Goal: Task Accomplishment & Management: Manage account settings

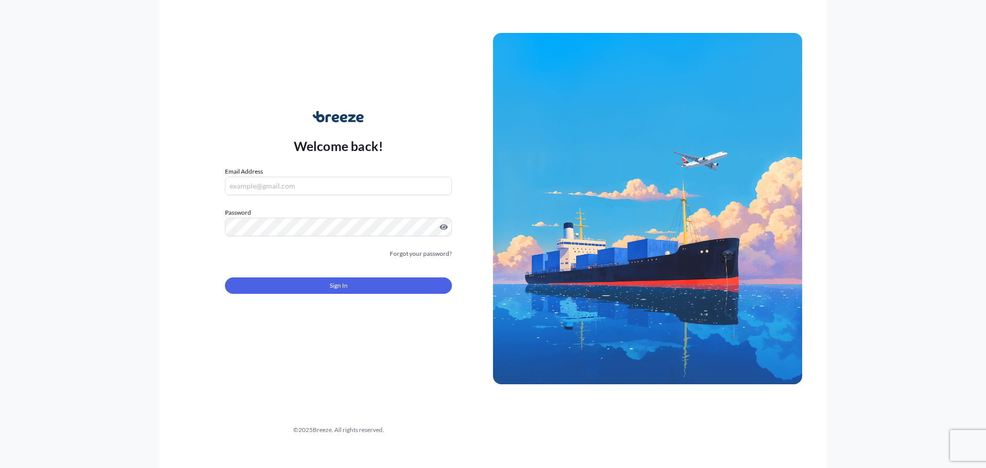
click at [350, 187] on input "Email Address" at bounding box center [338, 186] width 227 height 18
type input "[EMAIL_ADDRESS][DOMAIN_NAME]"
click at [245, 189] on input "Email Address" at bounding box center [338, 186] width 227 height 18
type input "[EMAIL_ADDRESS][DOMAIN_NAME]"
click at [398, 255] on link "Forgot your password?" at bounding box center [421, 253] width 62 height 10
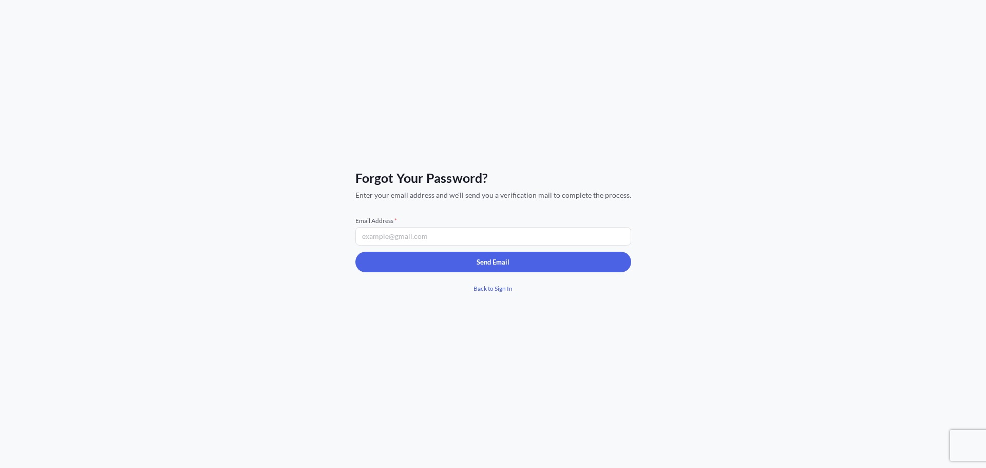
click at [395, 242] on input "Email Address *" at bounding box center [493, 236] width 276 height 18
type input "[EMAIL_ADDRESS][DOMAIN_NAME]"
click at [423, 339] on div "Forgot Your Password? Enter your email address and we'll send you a verificatio…" at bounding box center [493, 234] width 986 height 468
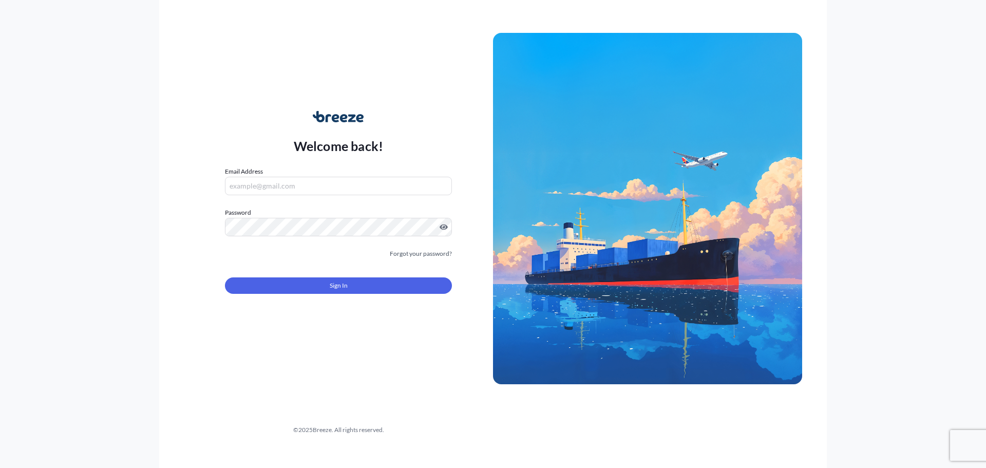
click at [279, 184] on input "Email Address" at bounding box center [338, 186] width 227 height 18
type input "[EMAIL_ADDRESS][DOMAIN_NAME]"
click at [273, 280] on button "Sign In" at bounding box center [338, 285] width 227 height 16
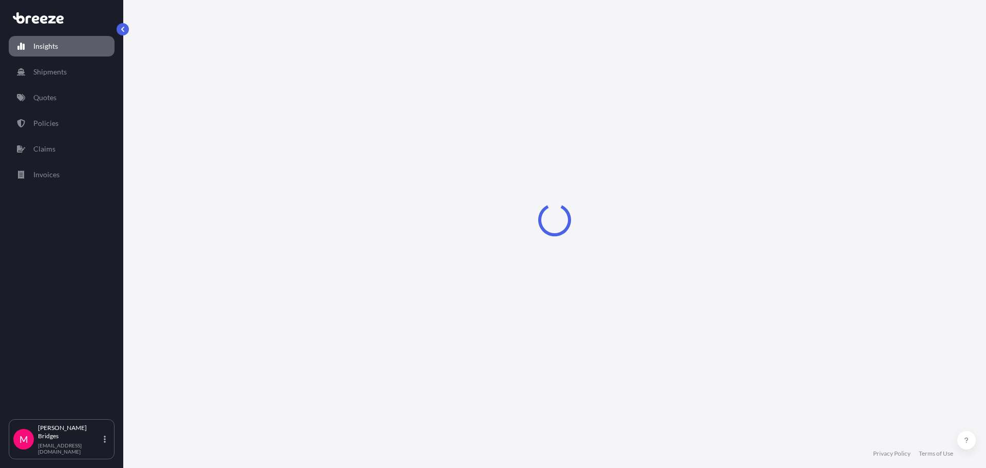
select select "2025"
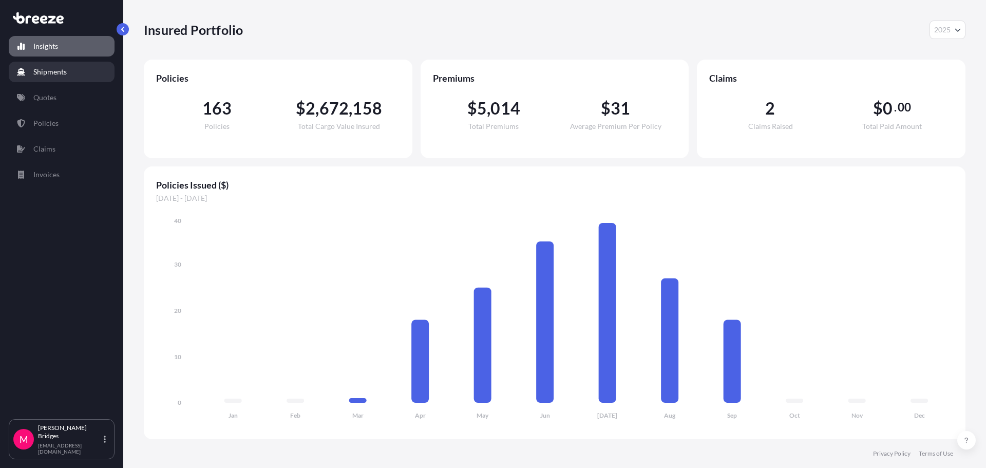
click at [53, 75] on p "Shipments" at bounding box center [49, 72] width 33 height 10
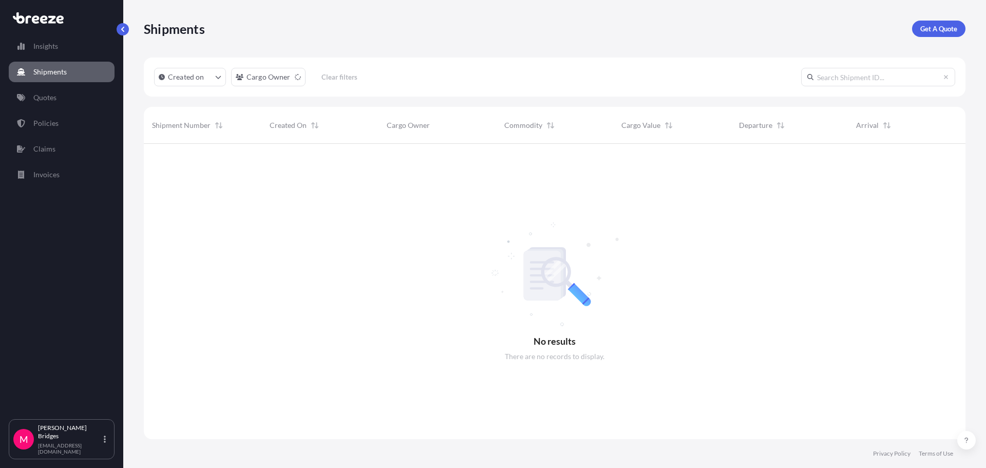
scroll to position [324, 814]
click at [855, 78] on input "text" at bounding box center [878, 77] width 154 height 18
type input "606608"
click at [63, 128] on link "Policies" at bounding box center [62, 123] width 106 height 21
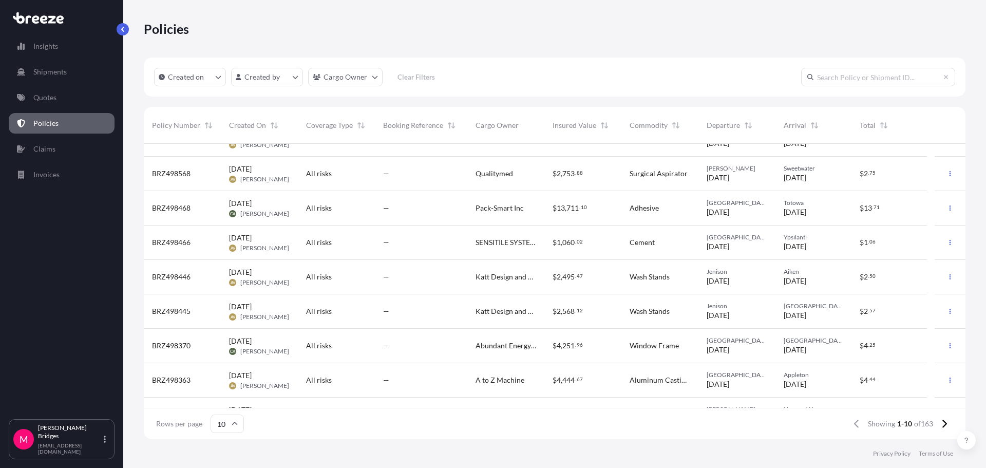
scroll to position [80, 0]
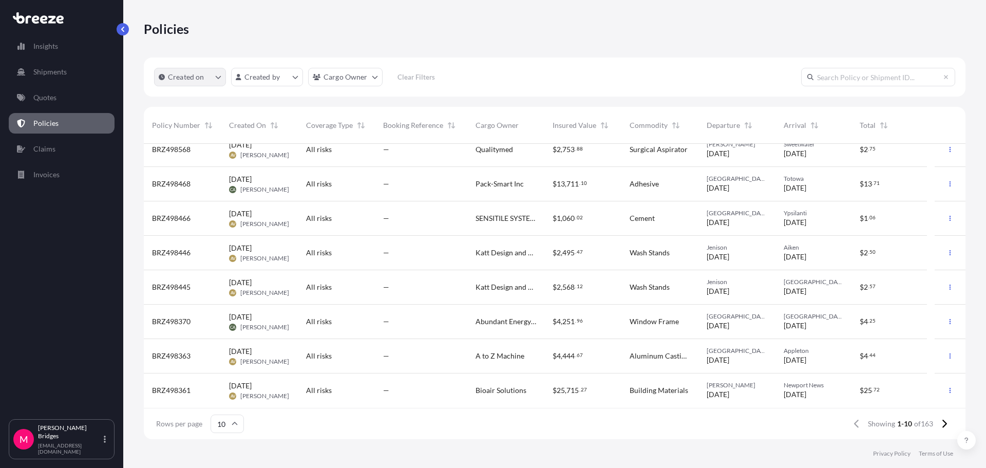
click at [218, 78] on icon "createdOn Filter options" at bounding box center [219, 77] width 6 height 3
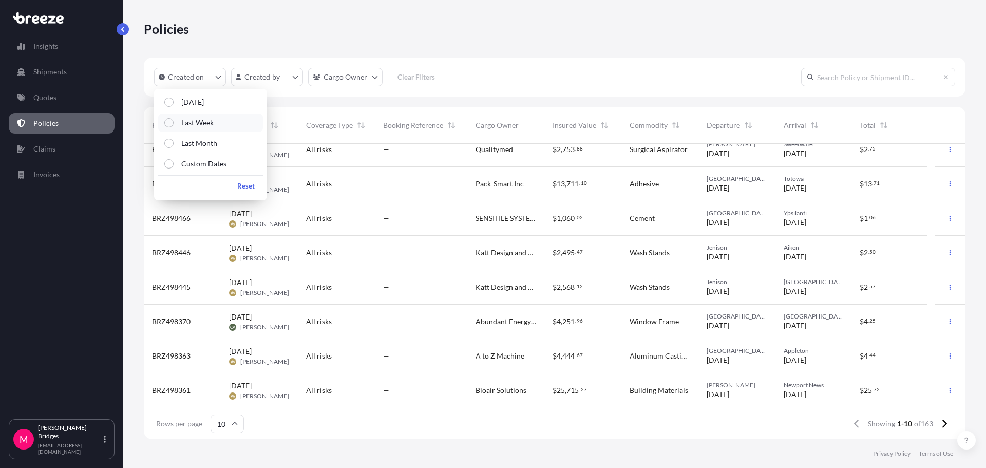
click at [216, 118] on button "Last Week" at bounding box center [210, 122] width 105 height 18
click at [228, 145] on button "Last Month" at bounding box center [210, 143] width 105 height 18
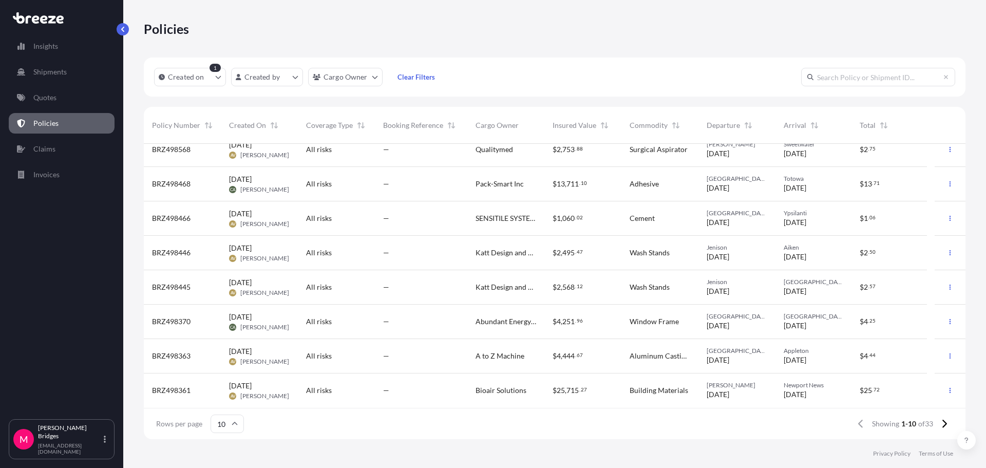
click at [230, 424] on input "10" at bounding box center [226, 423] width 33 height 18
click at [224, 378] on div "25" at bounding box center [226, 374] width 25 height 20
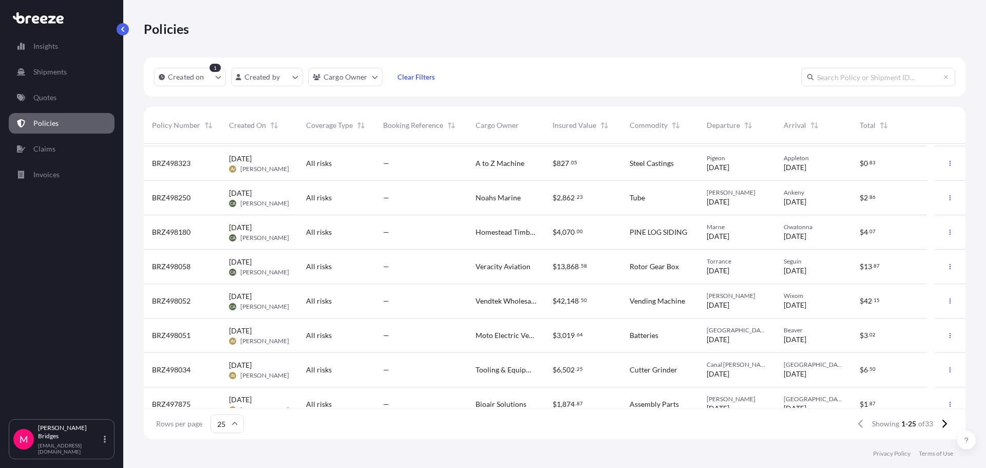
scroll to position [359, 0]
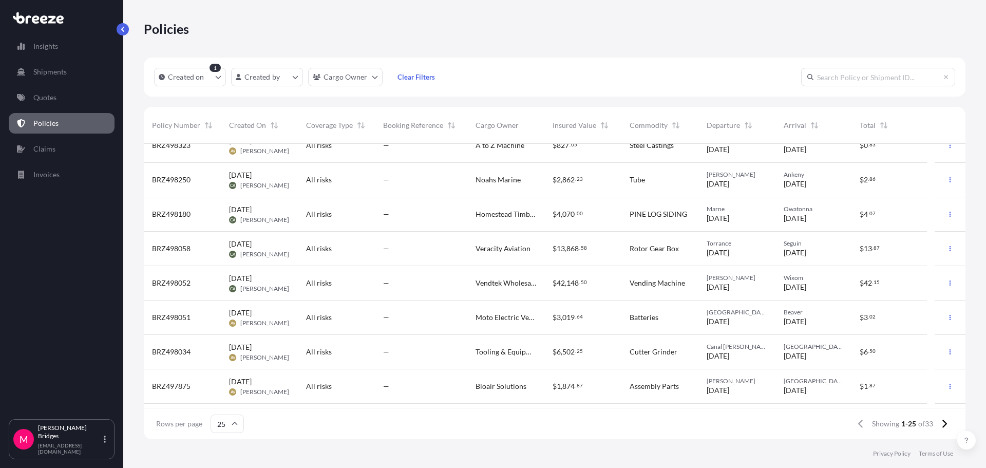
click at [352, 323] on div "All risks" at bounding box center [336, 317] width 77 height 34
